Goal: Task Accomplishment & Management: Use online tool/utility

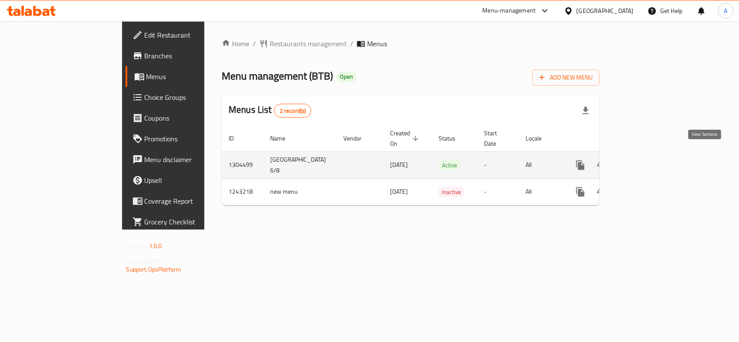
click at [648, 160] on icon "enhanced table" at bounding box center [643, 165] width 10 height 10
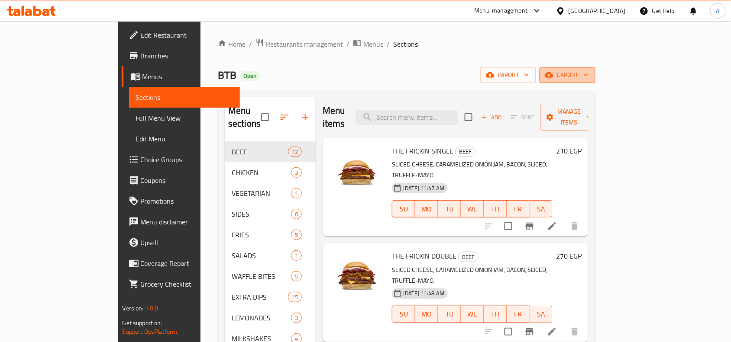
click at [588, 72] on span "export" at bounding box center [567, 75] width 42 height 11
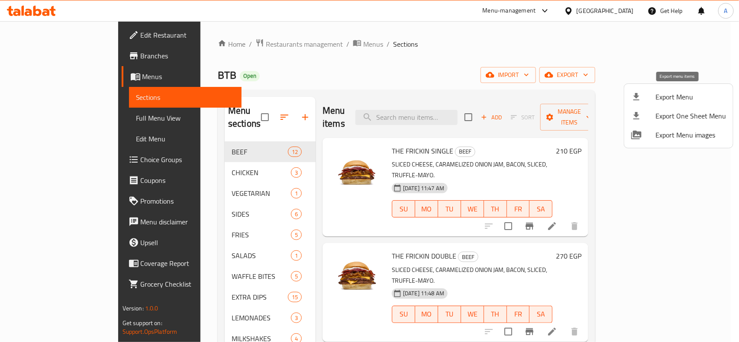
click at [660, 92] on span "Export Menu" at bounding box center [690, 97] width 71 height 10
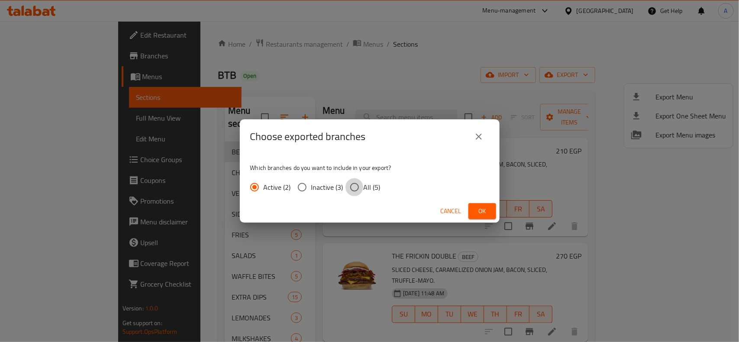
click at [355, 190] on input "All (5)" at bounding box center [354, 187] width 18 height 18
radio input "true"
click at [481, 212] on span "Ok" at bounding box center [482, 211] width 14 height 11
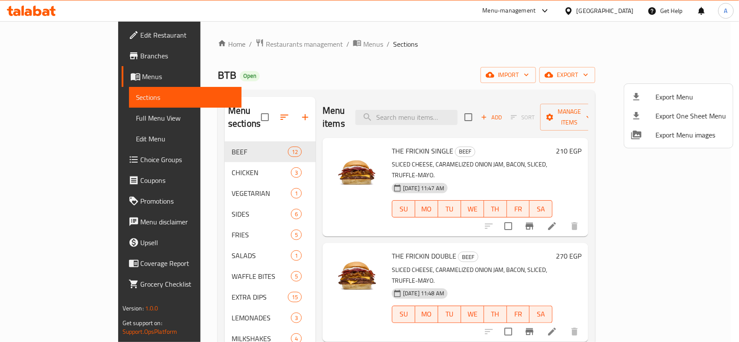
click at [335, 129] on div at bounding box center [369, 171] width 739 height 342
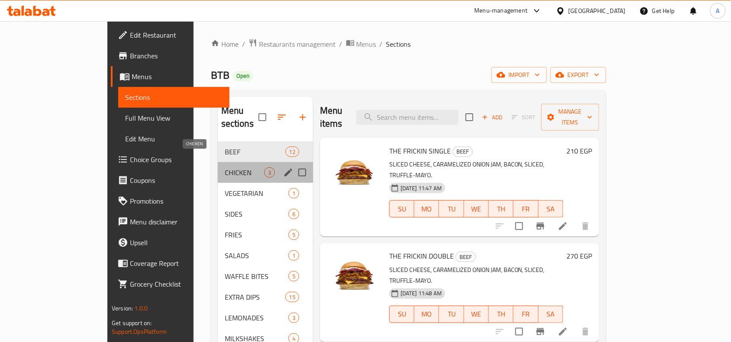
click at [225, 168] on span "CHICKEN" at bounding box center [244, 173] width 39 height 10
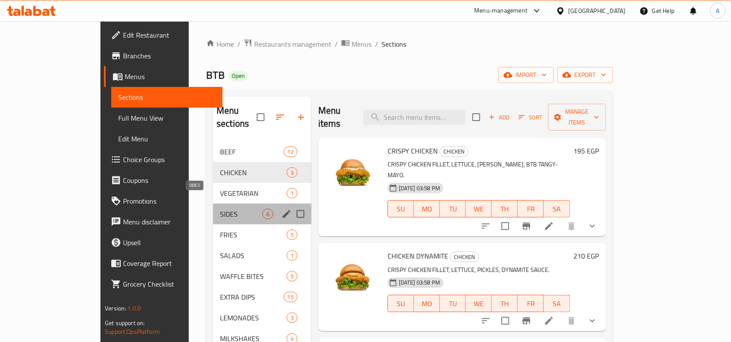
click at [220, 209] on span "SIDES" at bounding box center [241, 214] width 42 height 10
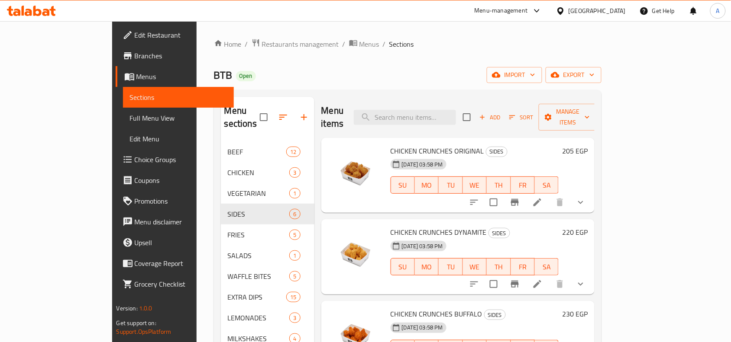
click at [135, 57] on span "Branches" at bounding box center [181, 56] width 93 height 10
